Goal: Task Accomplishment & Management: Manage account settings

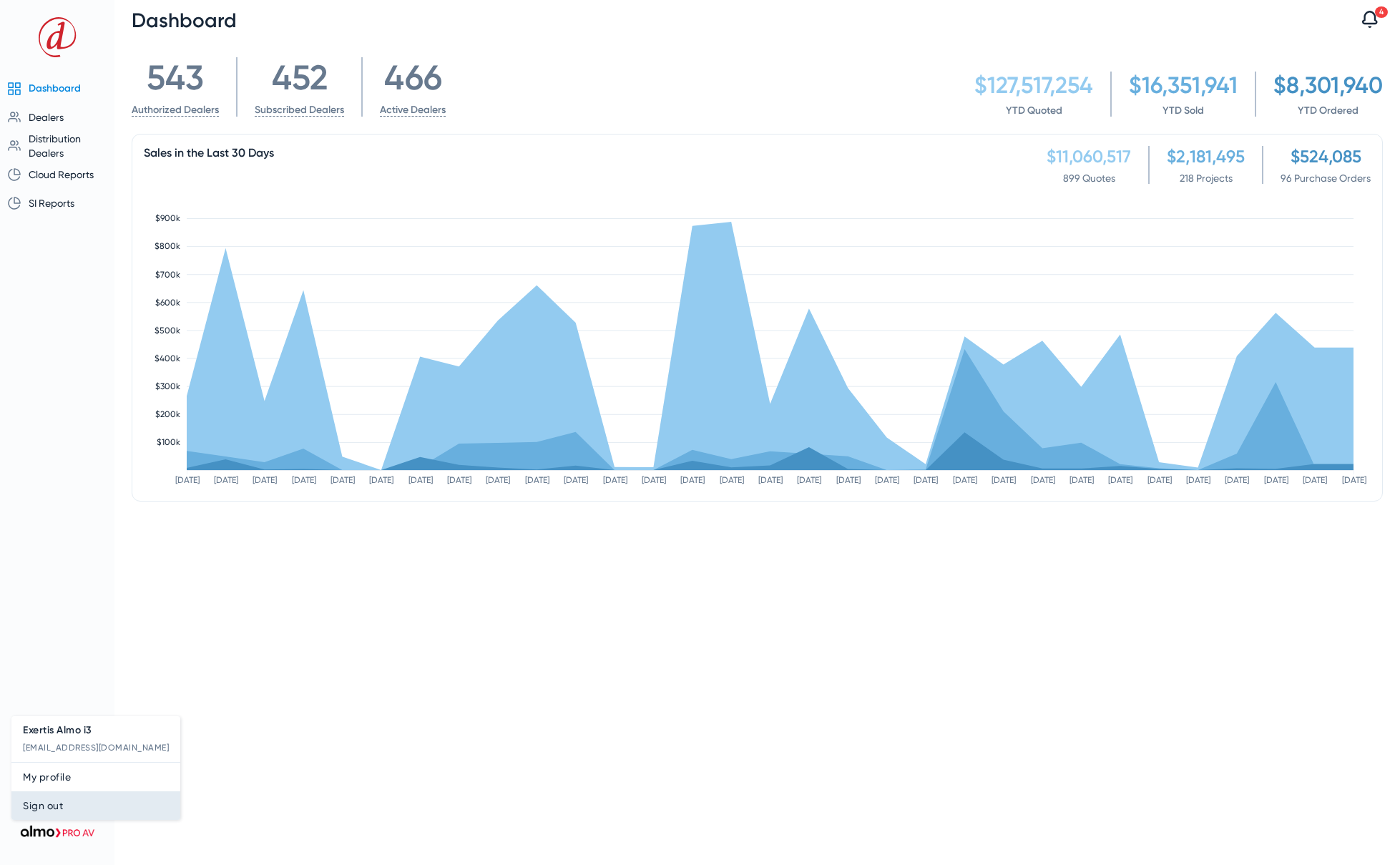
click at [58, 816] on button "Sign out" at bounding box center [96, 805] width 169 height 29
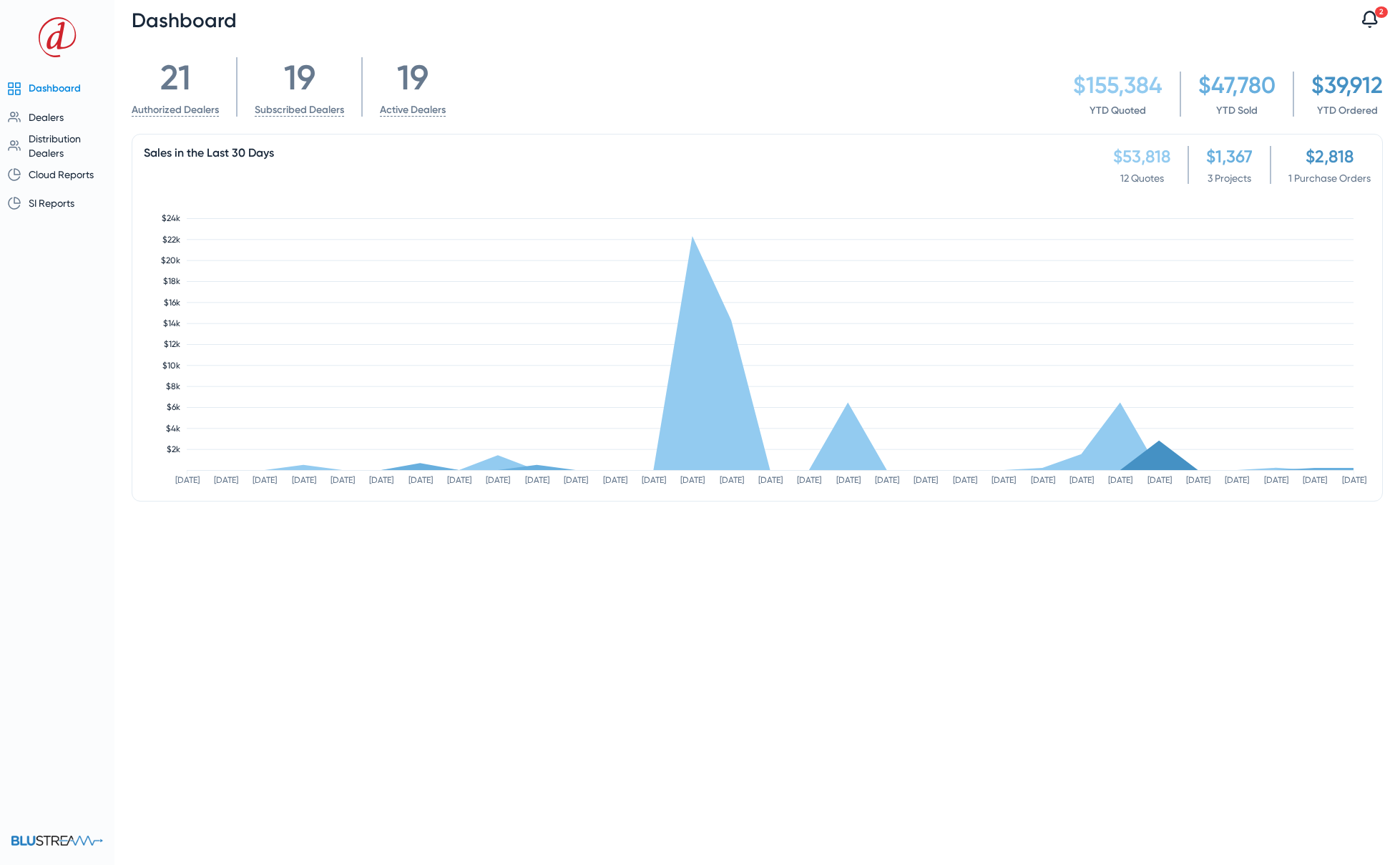
drag, startPoint x: 63, startPoint y: 313, endPoint x: 53, endPoint y: 314, distance: 10.0
click at [62, 313] on div "Dashboard Dealers Overview Authorizations Dealers by State Distribution Dealers…" at bounding box center [57, 432] width 114 height 865
click at [53, 116] on span "Dealers" at bounding box center [46, 117] width 35 height 11
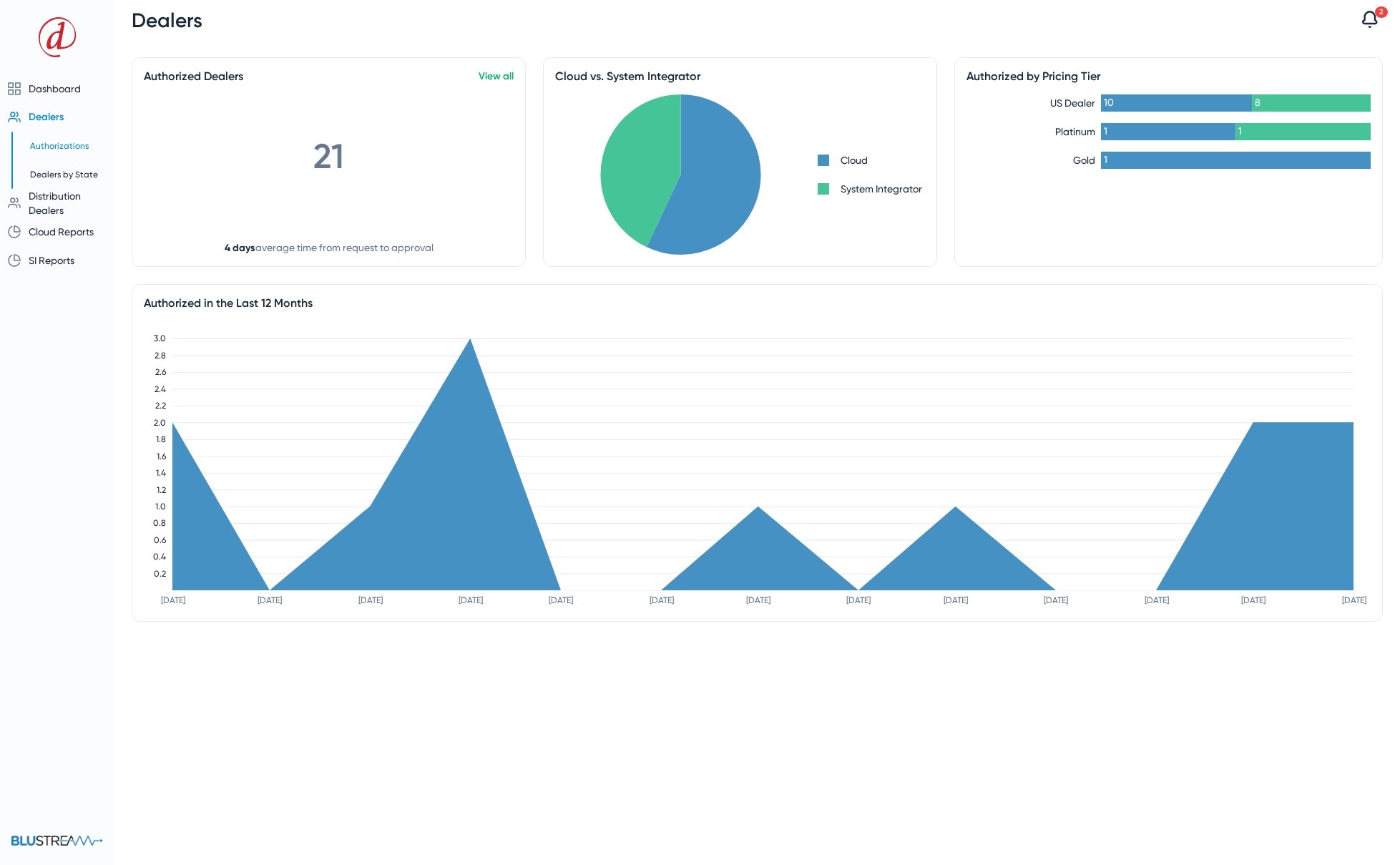
click at [47, 144] on span "Authorizations" at bounding box center [59, 146] width 58 height 10
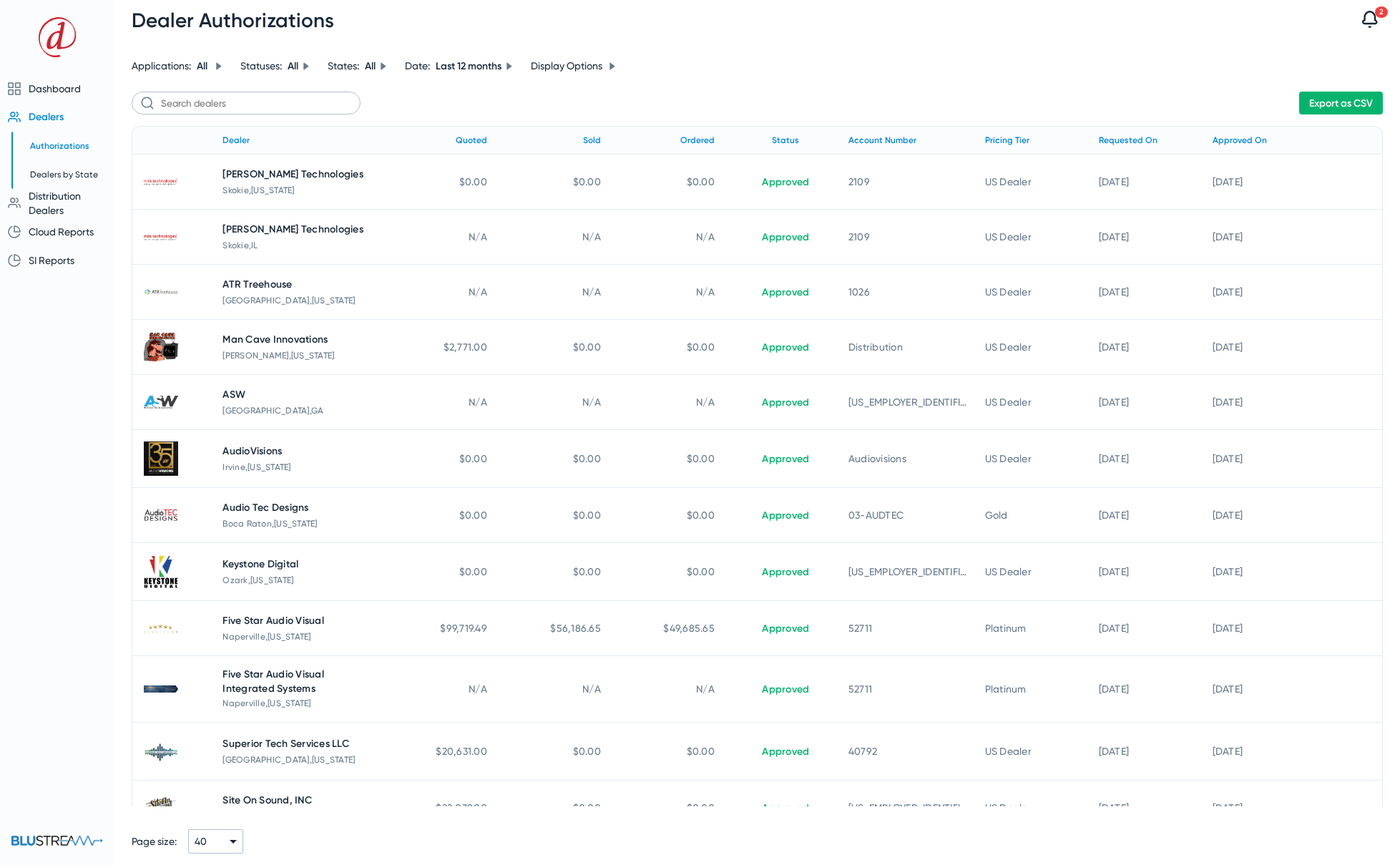
click at [1327, 100] on span "Export as CSV" at bounding box center [1341, 103] width 64 height 12
click at [1199, 1] on div "Dealer Authorizations 2 Notifications Older 1 dealer have requested to become a…" at bounding box center [757, 20] width 1285 height 40
click at [62, 170] on span "Dealers by State" at bounding box center [64, 175] width 68 height 10
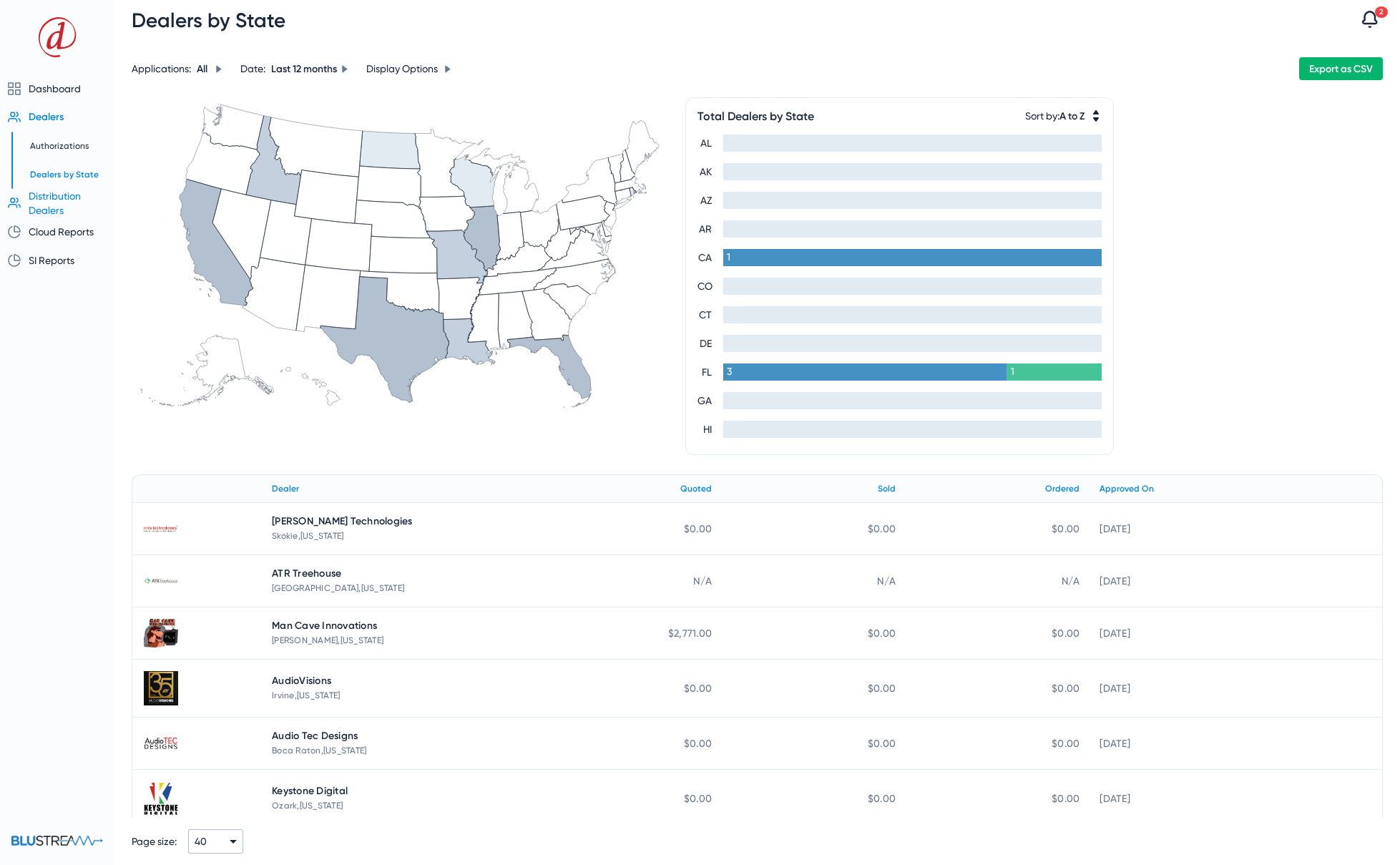
click at [53, 199] on span "Distribution Dealers" at bounding box center [55, 203] width 53 height 25
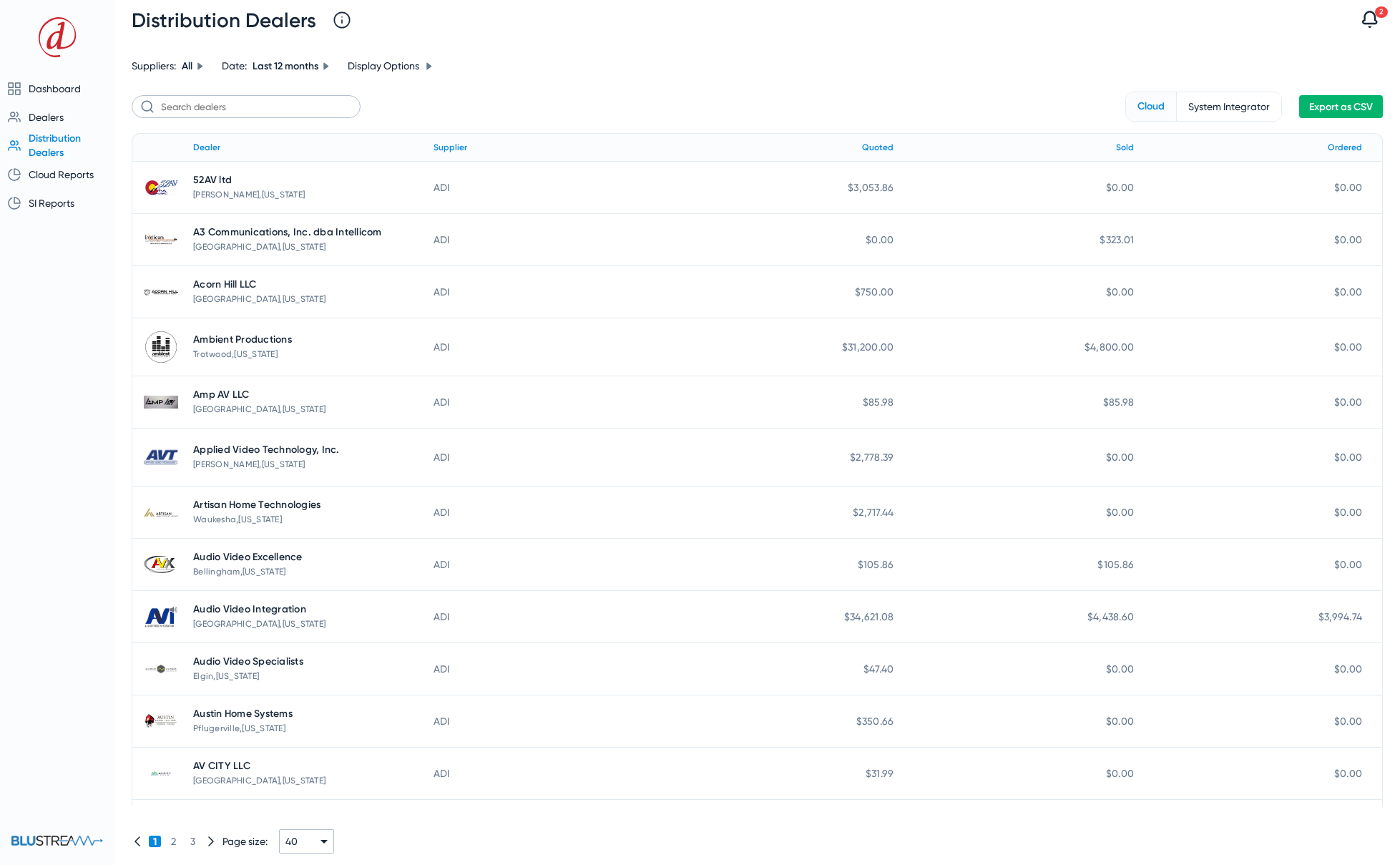
click at [1315, 103] on span "Export as CSV" at bounding box center [1341, 107] width 64 height 12
